Goal: Task Accomplishment & Management: Use online tool/utility

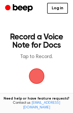
click at [40, 78] on span "button" at bounding box center [36, 76] width 29 height 29
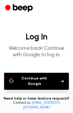
click at [39, 78] on button "Continue with Google" at bounding box center [36, 81] width 65 height 17
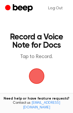
click at [40, 75] on span "button" at bounding box center [36, 75] width 23 height 23
